Goal: Find specific page/section: Find specific page/section

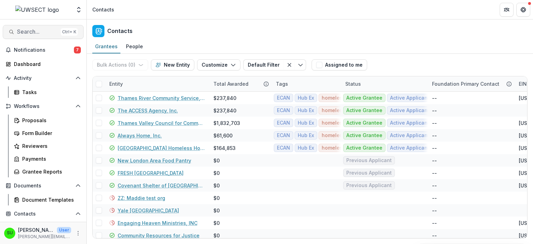
click at [31, 30] on span "Search..." at bounding box center [37, 31] width 41 height 7
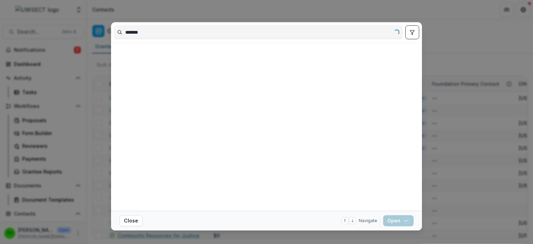
type input "*******"
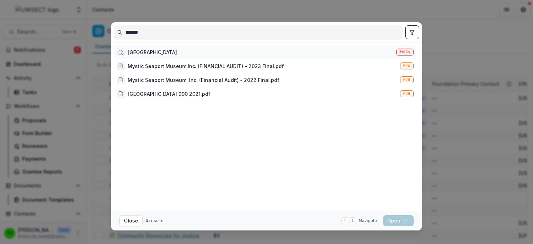
click at [174, 52] on div "[GEOGRAPHIC_DATA]" at bounding box center [152, 52] width 49 height 7
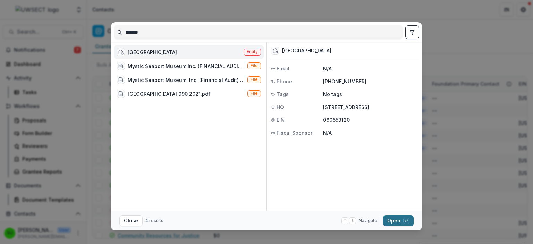
click at [395, 224] on button "Open with enter key" at bounding box center [398, 220] width 31 height 11
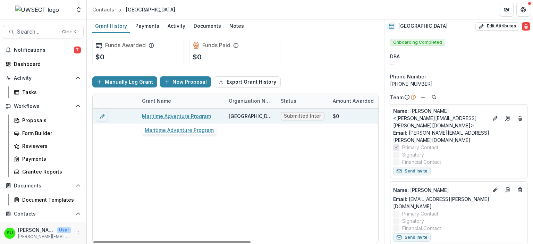
click at [175, 114] on link "Maritime Adventure Program" at bounding box center [176, 115] width 69 height 7
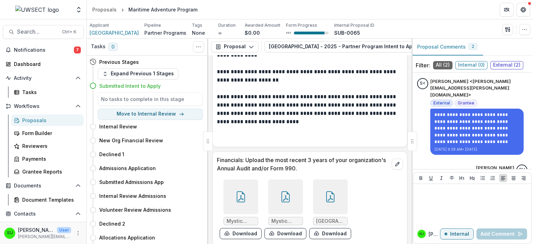
scroll to position [692, 0]
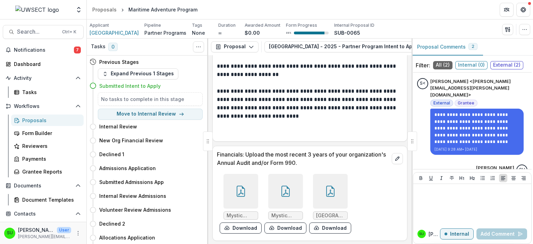
click at [218, 83] on p at bounding box center [310, 83] width 186 height 8
